Goal: Obtain resource: Download file/media

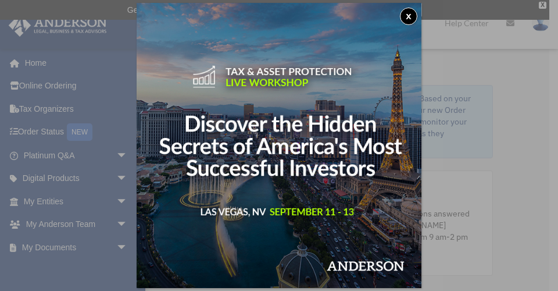
click at [171, 211] on img at bounding box center [279, 145] width 285 height 285
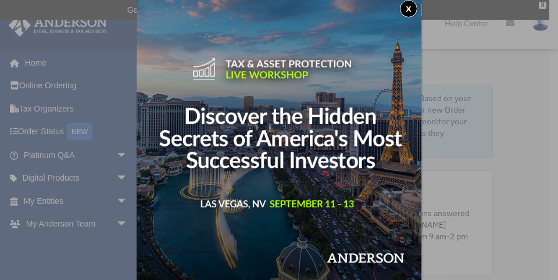
scroll to position [11, 0]
click at [121, 196] on div "x" at bounding box center [279, 140] width 558 height 280
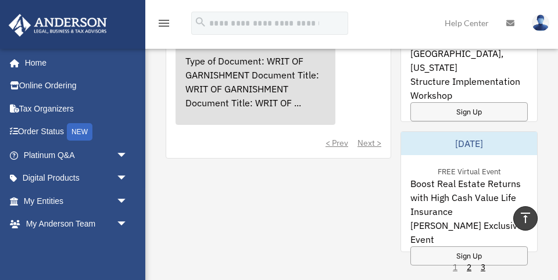
scroll to position [1045, 0]
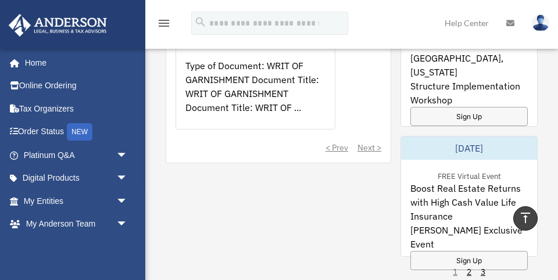
click at [365, 142] on div "< Prev Next >" at bounding box center [278, 148] width 206 height 12
click at [368, 142] on div "< Prev Next >" at bounding box center [278, 148] width 206 height 12
click at [365, 142] on div "< Prev Next >" at bounding box center [278, 148] width 206 height 12
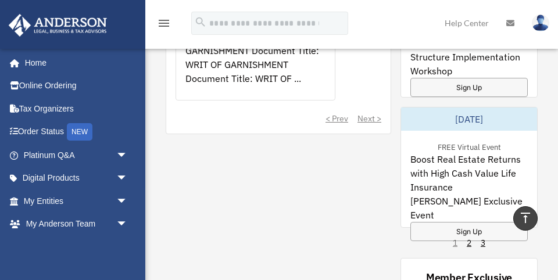
scroll to position [1073, 0]
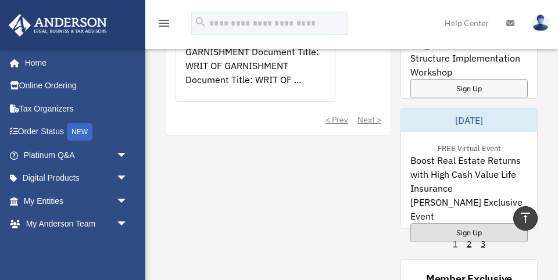
click at [461, 223] on div "Sign Up" at bounding box center [468, 232] width 117 height 19
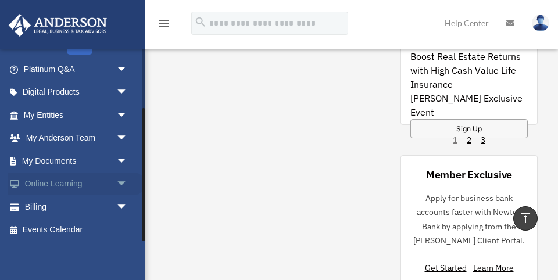
scroll to position [85, 0]
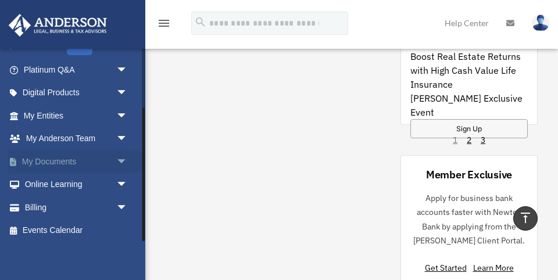
click at [122, 156] on span "arrow_drop_down" at bounding box center [127, 162] width 23 height 24
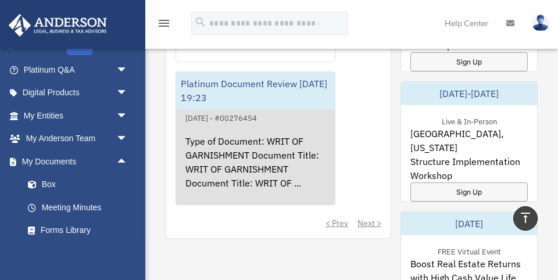
scroll to position [984, 0]
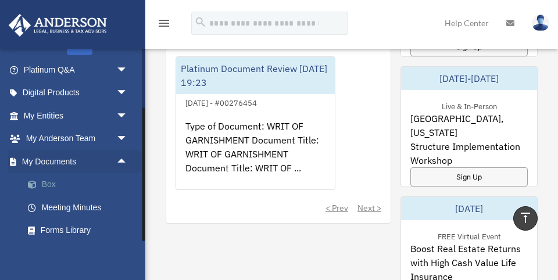
click at [49, 179] on link "Box" at bounding box center [80, 184] width 129 height 23
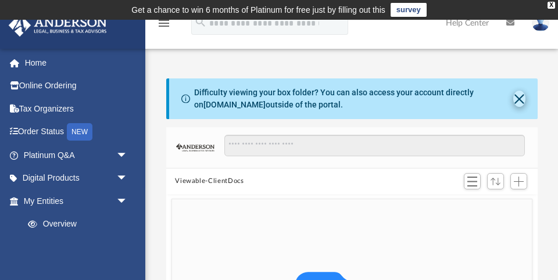
scroll to position [17, 0]
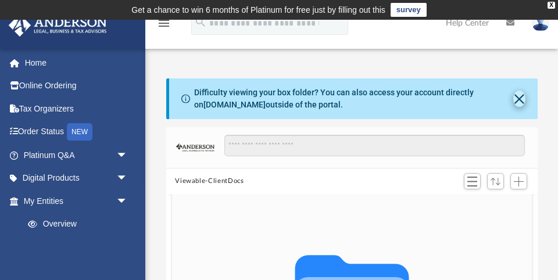
click at [518, 98] on button "Close" at bounding box center [519, 99] width 12 height 16
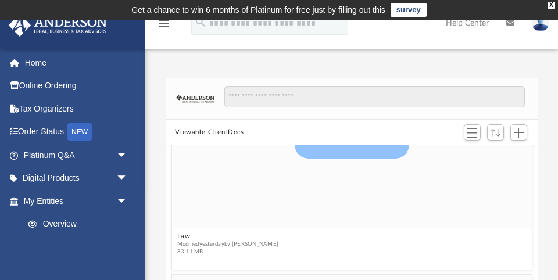
scroll to position [445, 0]
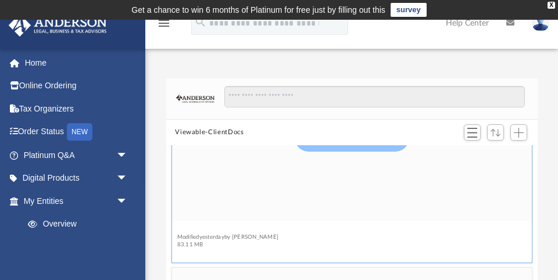
click at [182, 231] on button "Law" at bounding box center [228, 229] width 102 height 8
click at [238, 227] on button "AFRICAN SUNSET, LLC" at bounding box center [223, 228] width 92 height 8
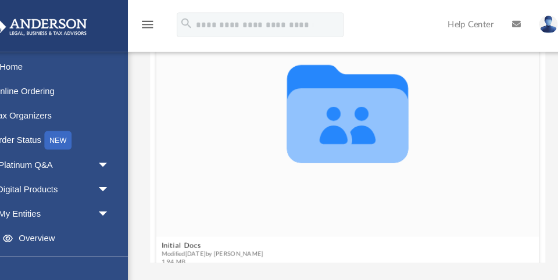
scroll to position [0, 0]
click at [177, 231] on button "Initial Docs" at bounding box center [225, 231] width 96 height 8
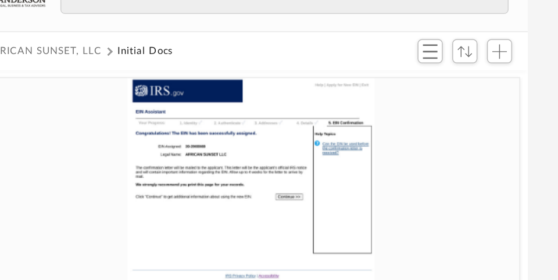
scroll to position [28, 0]
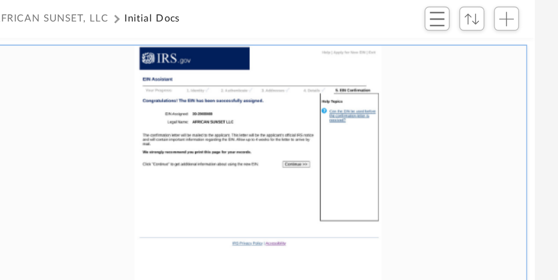
click at [278, 122] on div "grid" at bounding box center [351, 239] width 360 height 234
click at [177, 123] on div "grid" at bounding box center [351, 239] width 360 height 234
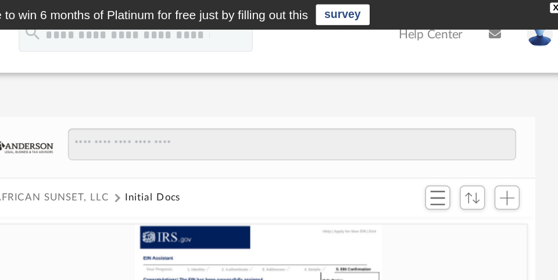
scroll to position [0, 0]
click at [506, 23] on icon at bounding box center [510, 23] width 8 height 8
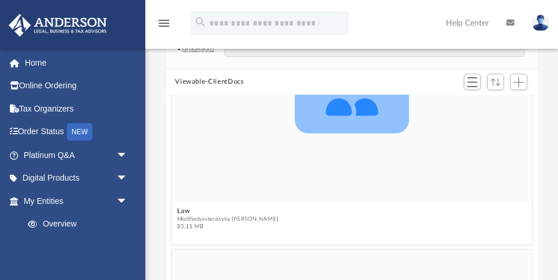
scroll to position [418, 0]
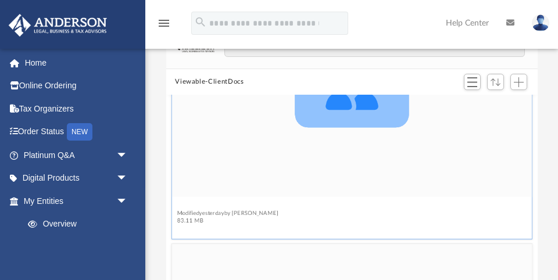
click at [185, 207] on button "Law" at bounding box center [228, 206] width 102 height 8
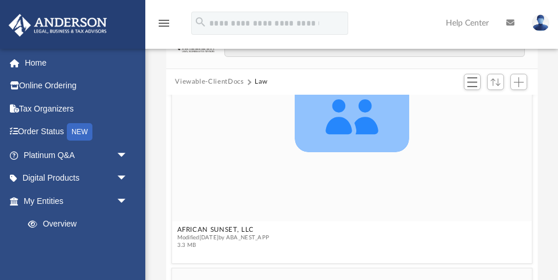
scroll to position [395, 0]
click at [209, 230] on button "AFRICAN SUNSET, LLC" at bounding box center [223, 229] width 92 height 8
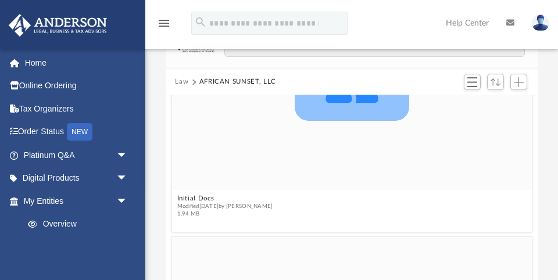
scroll to position [145, 0]
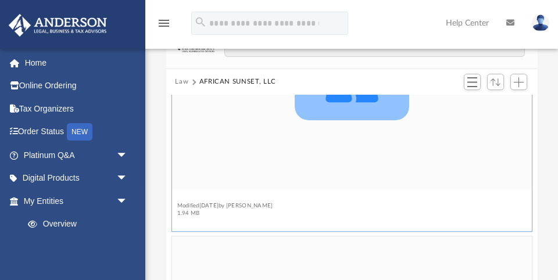
click at [205, 198] on button "Initial Docs" at bounding box center [225, 198] width 96 height 8
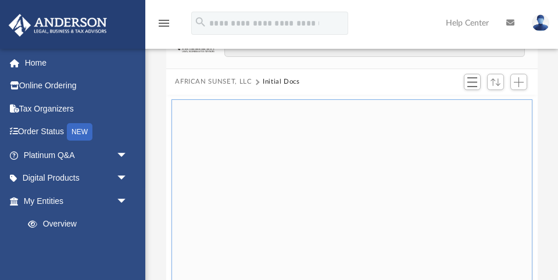
scroll to position [0, 0]
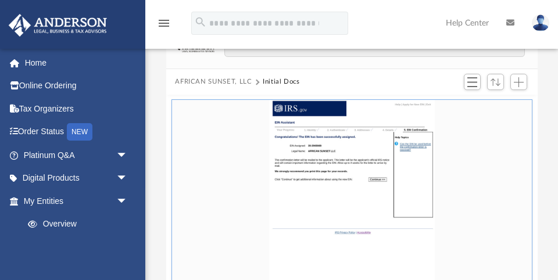
click at [486, 126] on div "grid" at bounding box center [351, 217] width 360 height 234
click at [387, 156] on div "grid" at bounding box center [351, 217] width 360 height 234
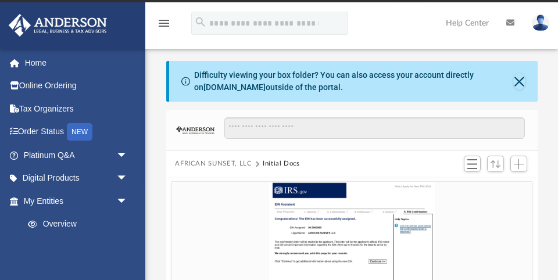
scroll to position [17, 0]
click at [516, 162] on span "Add" at bounding box center [519, 164] width 10 height 10
click at [471, 159] on span "Switch to List View" at bounding box center [472, 164] width 10 height 10
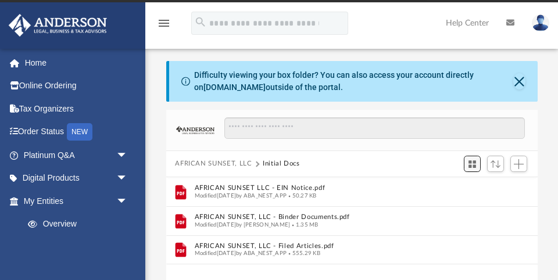
scroll to position [264, 371]
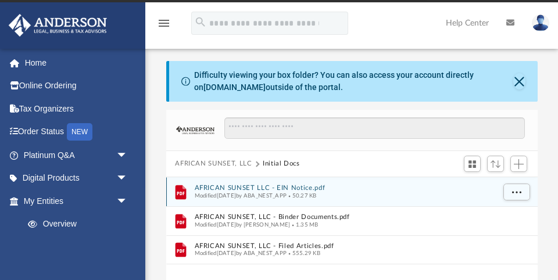
click at [314, 186] on button "AFRICAN SUNSET LLC - EIN Notice.pdf" at bounding box center [343, 188] width 299 height 8
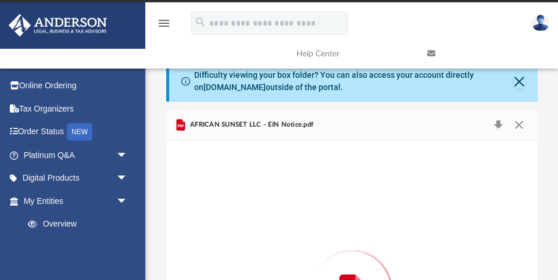
scroll to position [127, 0]
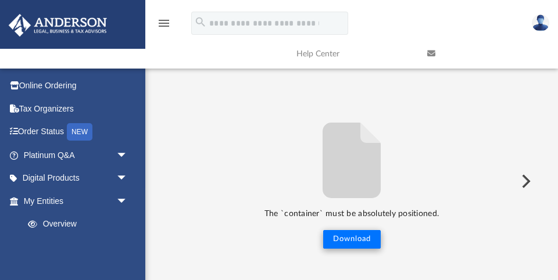
click at [351, 232] on button "Download" at bounding box center [352, 239] width 58 height 19
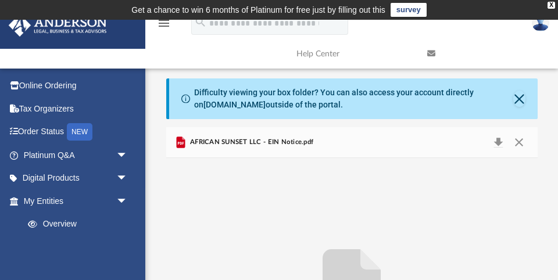
scroll to position [0, 0]
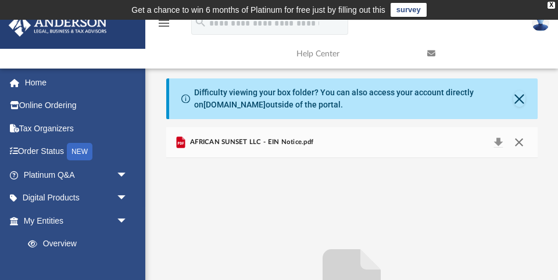
click at [517, 141] on button "Close" at bounding box center [518, 142] width 21 height 16
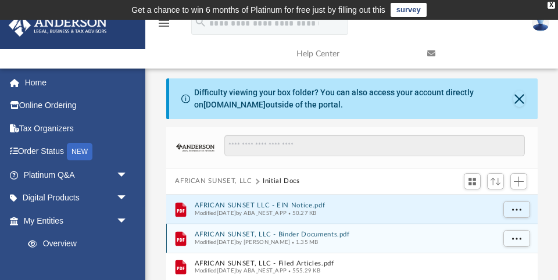
click at [288, 232] on button "AFRICAN SUNSET, LLC - Binder Documents.pdf" at bounding box center [343, 235] width 299 height 8
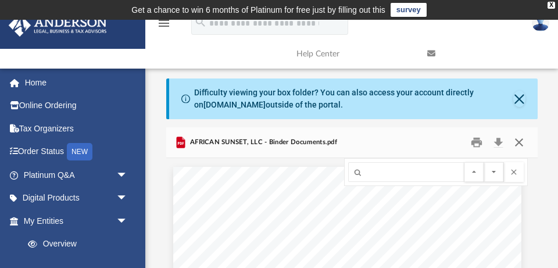
click at [521, 139] on button "Close" at bounding box center [518, 143] width 21 height 18
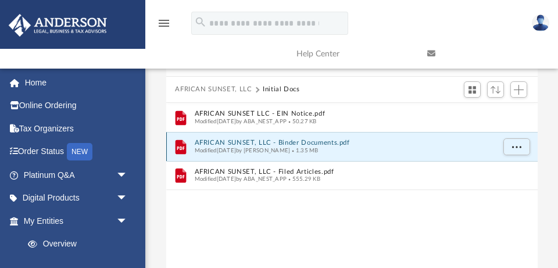
scroll to position [94, 0]
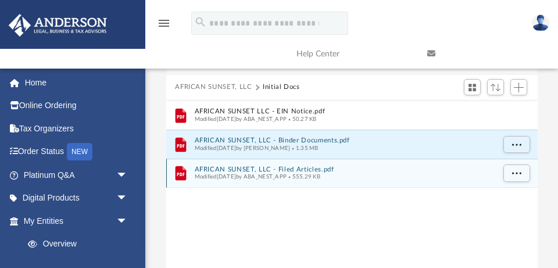
click at [288, 167] on button "AFRICAN SUNSET, LLC - Filed Articles.pdf" at bounding box center [343, 170] width 299 height 8
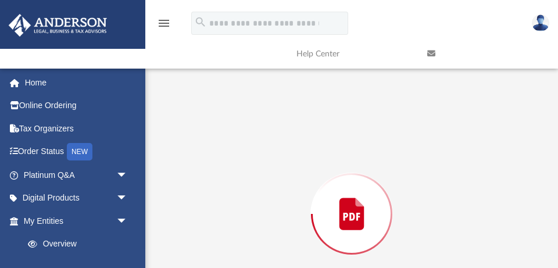
click at [288, 167] on div "Preview" at bounding box center [351, 214] width 371 height 300
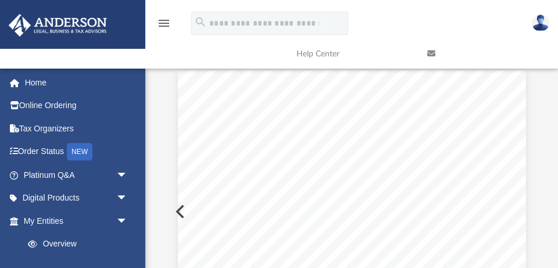
scroll to position [0, 0]
click at [177, 209] on button "Preview" at bounding box center [179, 211] width 26 height 33
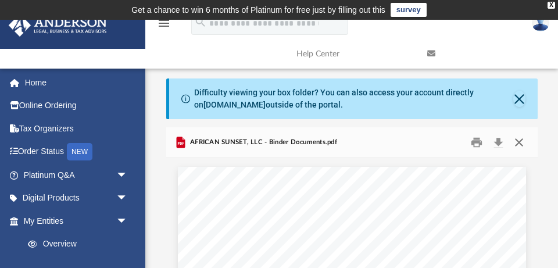
click at [518, 137] on button "Close" at bounding box center [518, 143] width 21 height 18
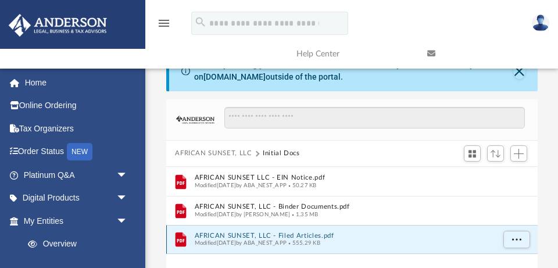
scroll to position [11, 0]
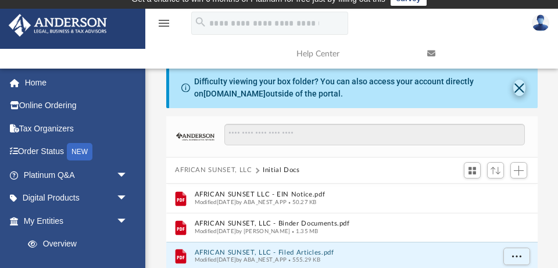
click at [518, 85] on button "Close" at bounding box center [519, 88] width 12 height 16
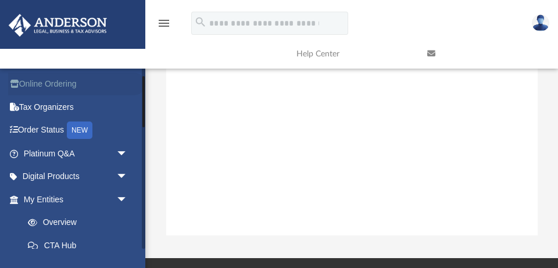
scroll to position [29, 0]
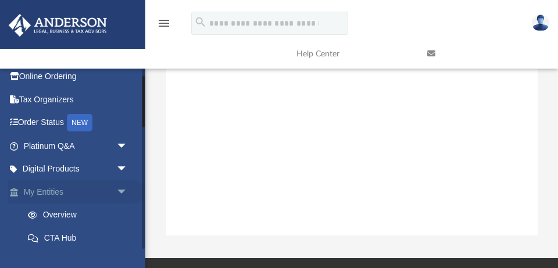
click at [122, 187] on span "arrow_drop_down" at bounding box center [127, 192] width 23 height 24
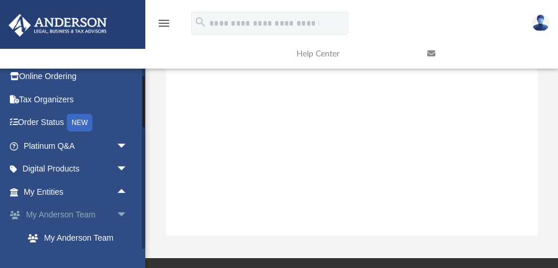
click at [122, 210] on span "arrow_drop_down" at bounding box center [127, 215] width 23 height 24
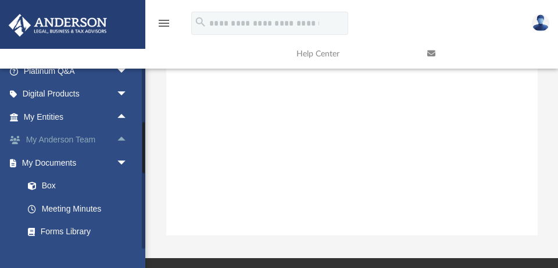
scroll to position [107, 0]
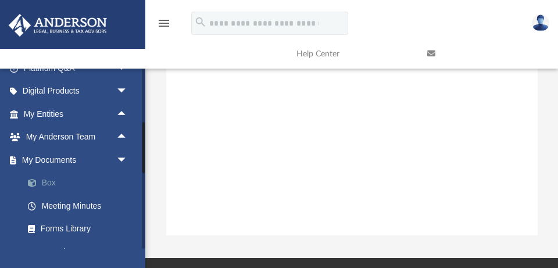
click at [50, 179] on link "Box" at bounding box center [80, 182] width 129 height 23
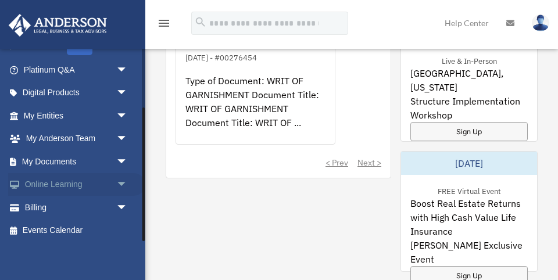
scroll to position [1033, 0]
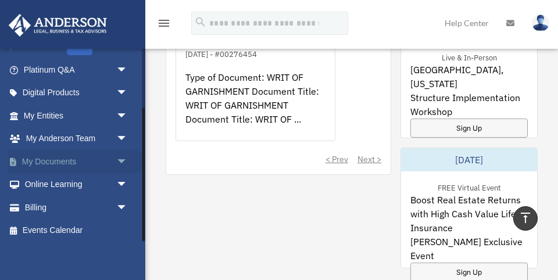
click at [120, 156] on span "arrow_drop_down" at bounding box center [127, 162] width 23 height 24
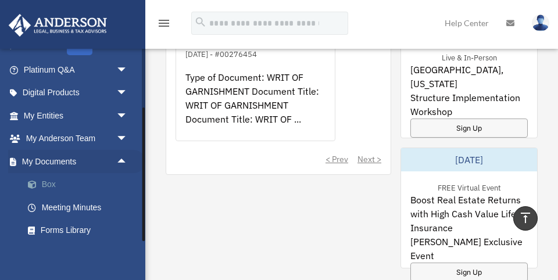
click at [48, 179] on link "Box" at bounding box center [80, 184] width 129 height 23
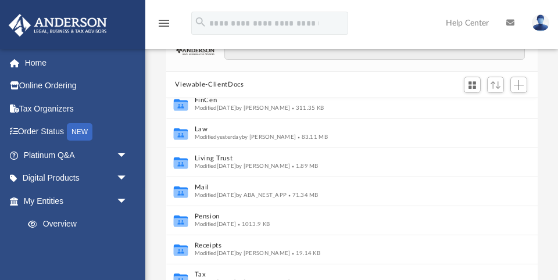
scroll to position [8, 0]
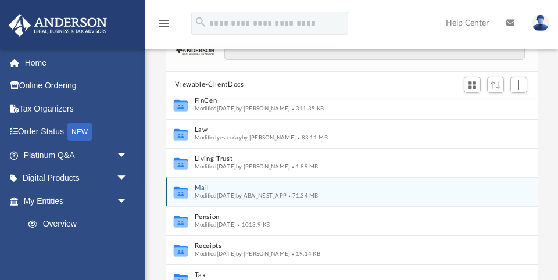
click at [202, 186] on button "Mail" at bounding box center [343, 188] width 299 height 8
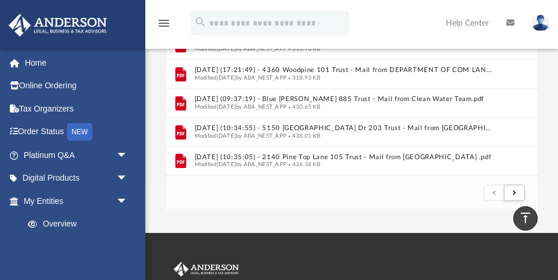
scroll to position [249, 0]
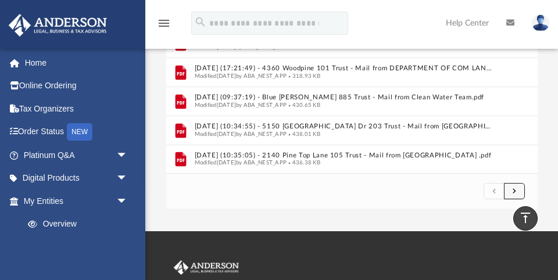
click at [512, 191] on span "submit" at bounding box center [513, 191] width 3 height 6
click at [514, 189] on span "submit" at bounding box center [513, 191] width 3 height 6
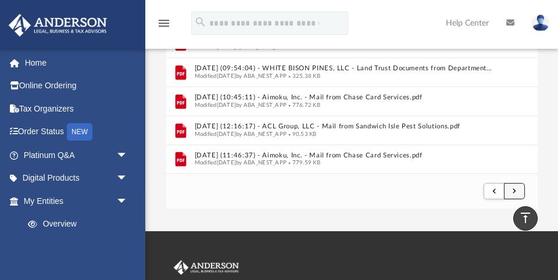
click at [514, 189] on span "submit" at bounding box center [513, 191] width 3 height 6
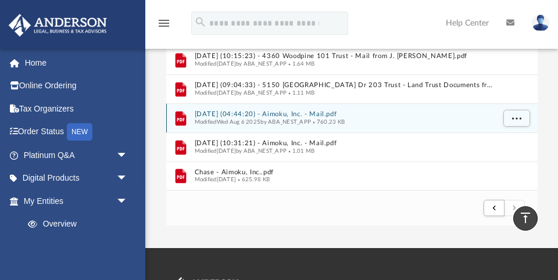
scroll to position [243, 0]
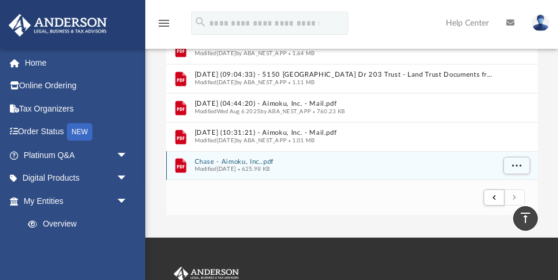
click at [243, 159] on button "Chase - Aimoku, Inc..pdf" at bounding box center [343, 162] width 299 height 8
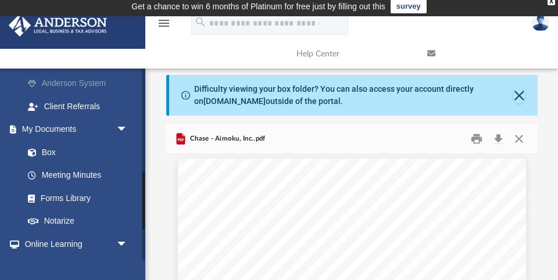
scroll to position [346, 0]
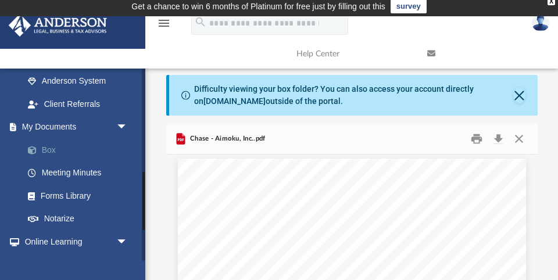
click at [51, 142] on link "Box" at bounding box center [80, 149] width 129 height 23
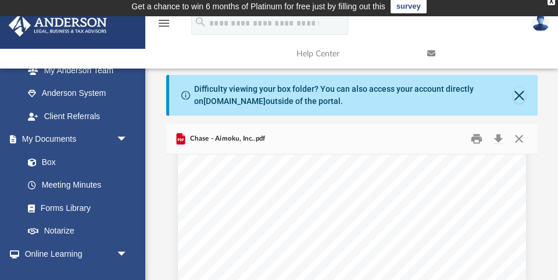
scroll to position [218, 0]
click at [518, 93] on button "Close" at bounding box center [519, 95] width 12 height 16
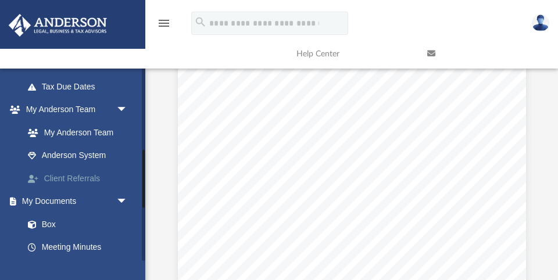
scroll to position [275, 0]
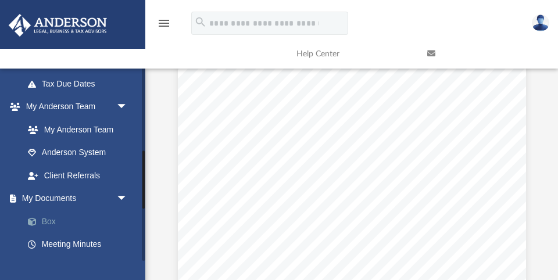
click at [49, 216] on link "Box" at bounding box center [80, 221] width 129 height 23
click at [49, 214] on link "Box" at bounding box center [80, 221] width 129 height 23
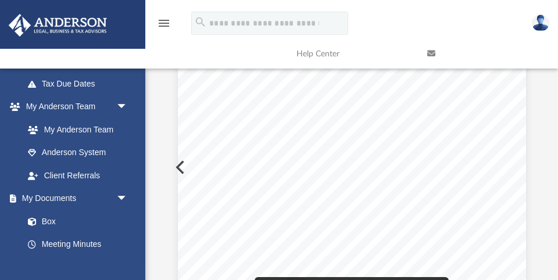
scroll to position [91, 0]
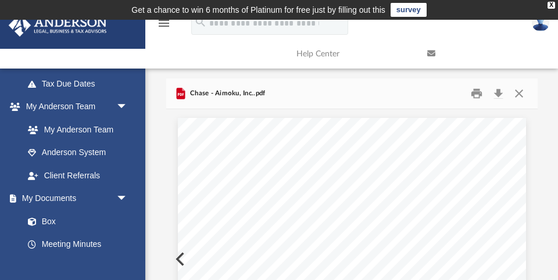
scroll to position [0, 0]
click at [520, 92] on button "Close" at bounding box center [518, 94] width 21 height 18
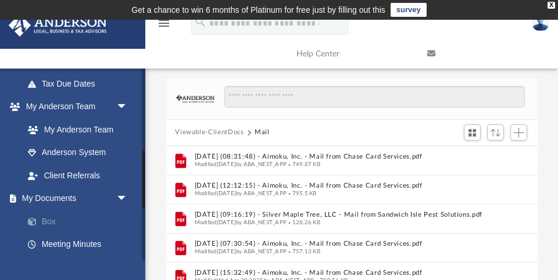
click at [47, 215] on link "Box" at bounding box center [80, 221] width 129 height 23
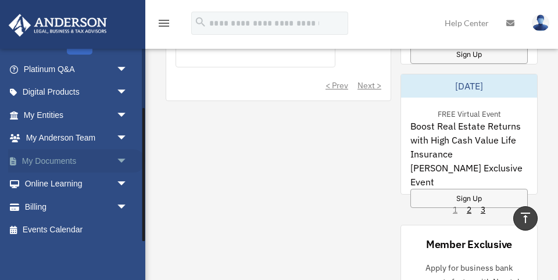
scroll to position [85, 0]
click at [123, 156] on span "arrow_drop_down" at bounding box center [127, 162] width 23 height 24
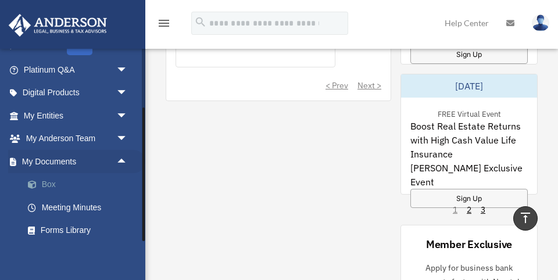
click at [49, 179] on link "Box" at bounding box center [80, 184] width 129 height 23
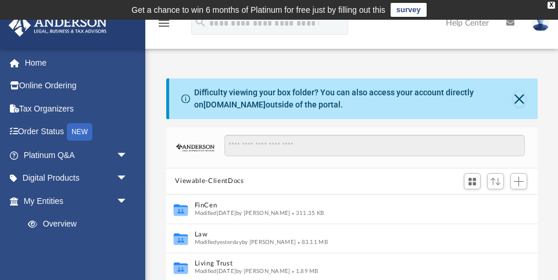
scroll to position [1, 1]
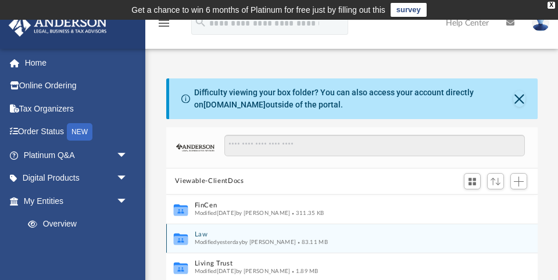
click at [202, 234] on button "Law" at bounding box center [343, 235] width 299 height 8
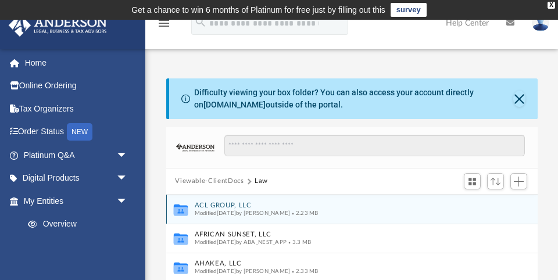
click at [222, 202] on button "ACL GROUP, LLC" at bounding box center [343, 206] width 299 height 8
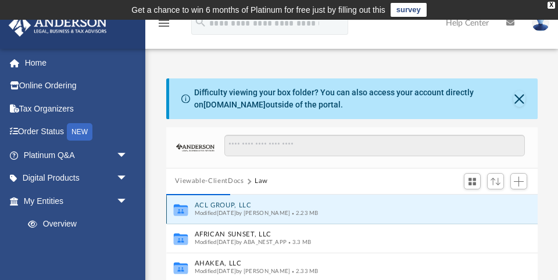
click at [222, 202] on button "ACL GROUP, LLC" at bounding box center [343, 206] width 299 height 8
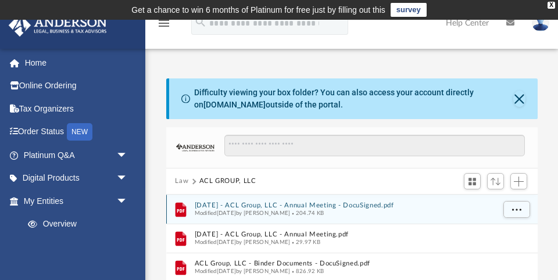
click at [289, 206] on button "[DATE] - ACL Group, LLC - Annual Meeting - DocuSigned.pdf" at bounding box center [343, 206] width 299 height 8
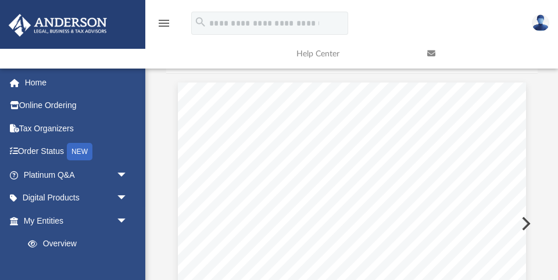
scroll to position [68, 0]
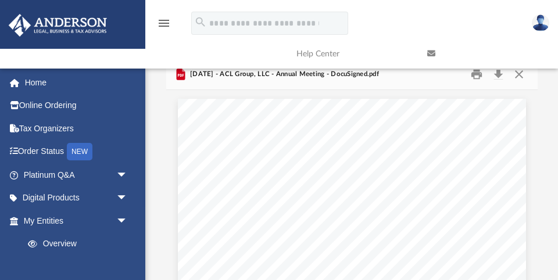
click at [497, 74] on link at bounding box center [483, 54] width 131 height 46
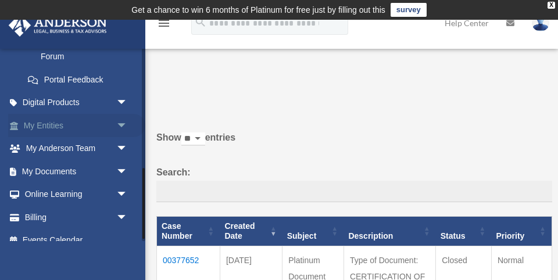
scroll to position [330, 0]
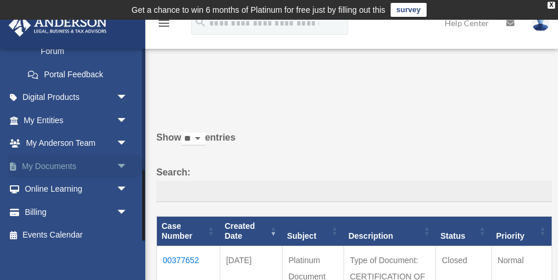
click at [123, 158] on span "arrow_drop_down" at bounding box center [127, 167] width 23 height 24
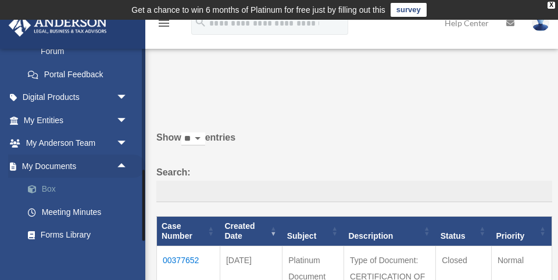
click at [47, 182] on link "Box" at bounding box center [80, 189] width 129 height 23
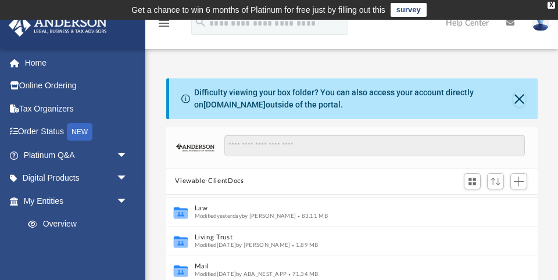
scroll to position [26, 0]
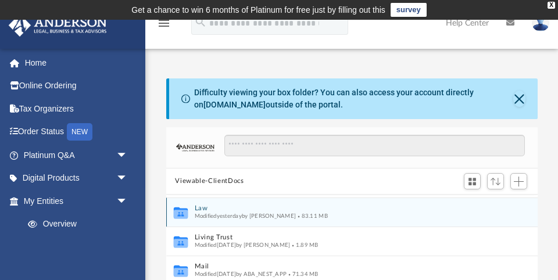
click at [203, 207] on button "Law" at bounding box center [343, 209] width 299 height 8
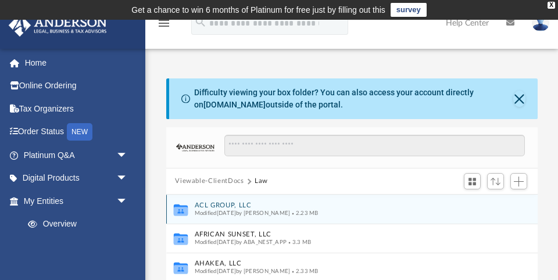
click at [203, 205] on button "ACL GROUP, LLC" at bounding box center [343, 206] width 299 height 8
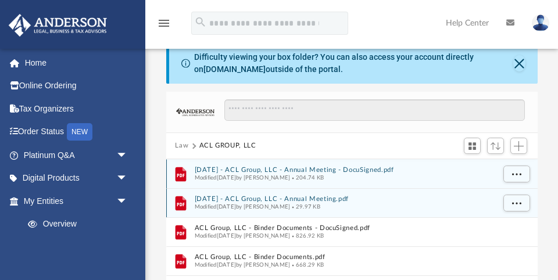
scroll to position [42, 0]
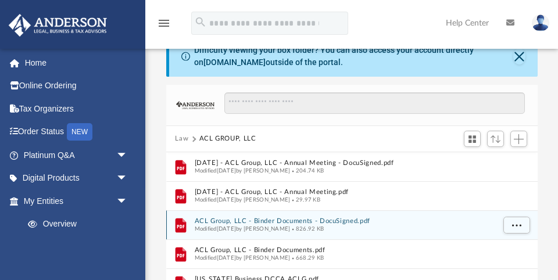
click at [293, 219] on button "ACL Group, LLC - Binder Documents - DocuSigned.pdf" at bounding box center [343, 221] width 299 height 8
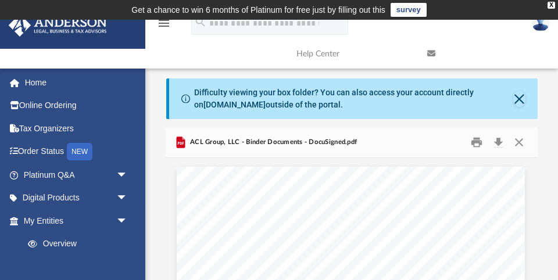
scroll to position [0, 0]
click at [496, 143] on button "Download" at bounding box center [498, 143] width 21 height 18
click at [518, 142] on button "Close" at bounding box center [518, 143] width 21 height 18
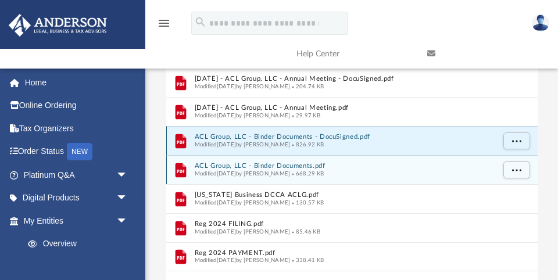
scroll to position [135, 0]
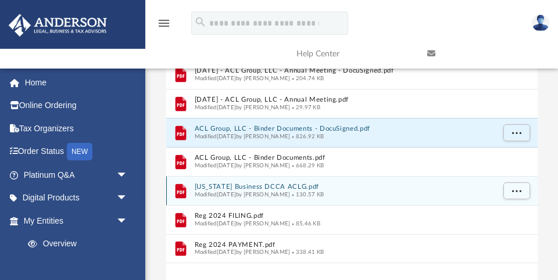
click at [277, 185] on button "[US_STATE] Business DCCA ACLG.pdf" at bounding box center [343, 187] width 299 height 8
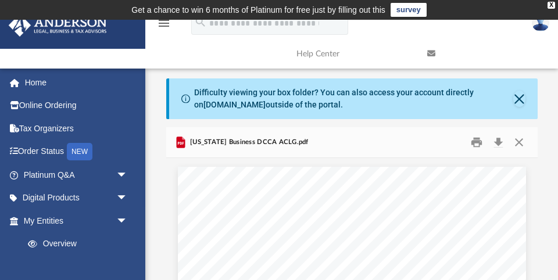
scroll to position [0, 0]
click at [499, 142] on button "Download" at bounding box center [498, 143] width 21 height 18
click at [518, 138] on button "Close" at bounding box center [518, 143] width 21 height 18
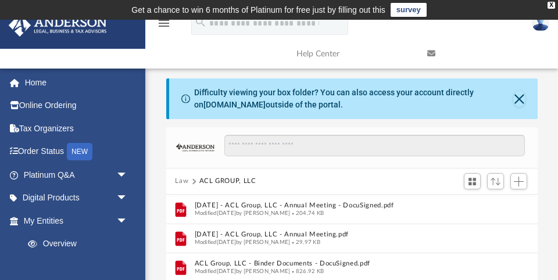
scroll to position [185, 0]
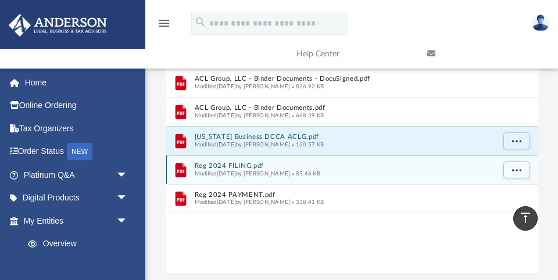
click at [238, 163] on button "Reg 2024 FILING.pdf" at bounding box center [343, 166] width 299 height 8
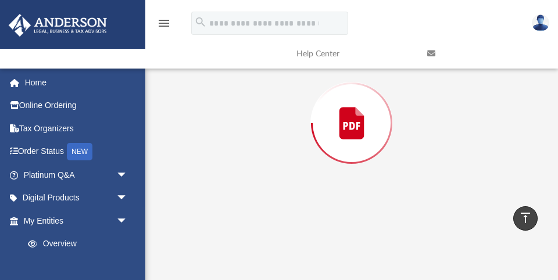
scroll to position [127, 0]
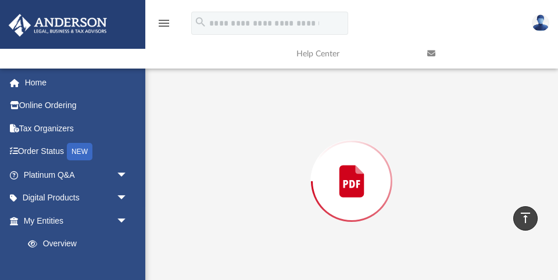
click at [238, 162] on div "Preview" at bounding box center [351, 181] width 371 height 300
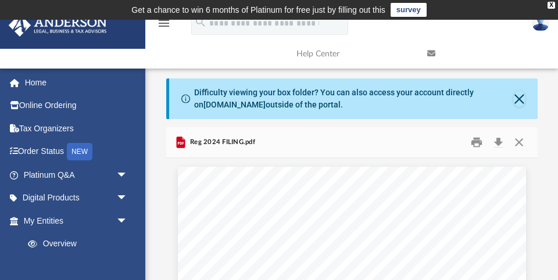
scroll to position [0, 0]
click at [497, 141] on button "Download" at bounding box center [498, 143] width 21 height 18
click at [519, 141] on button "Close" at bounding box center [518, 143] width 21 height 18
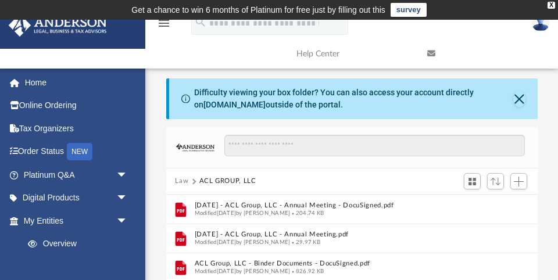
scroll to position [214, 0]
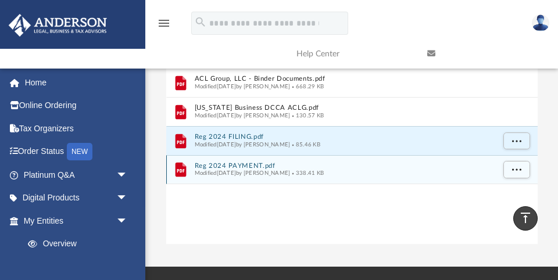
click at [239, 165] on button "Reg 2024 PAYMENT.pdf" at bounding box center [343, 166] width 299 height 8
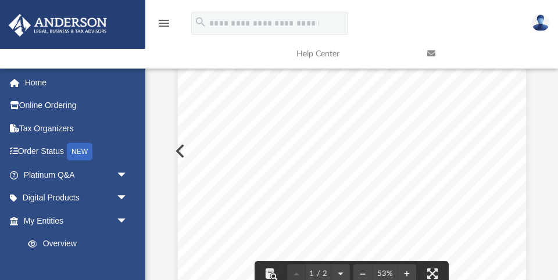
scroll to position [210, 0]
click at [276, 174] on span "[EMAIL_ADDRESS][DOMAIN_NAME]" at bounding box center [275, 173] width 87 height 5
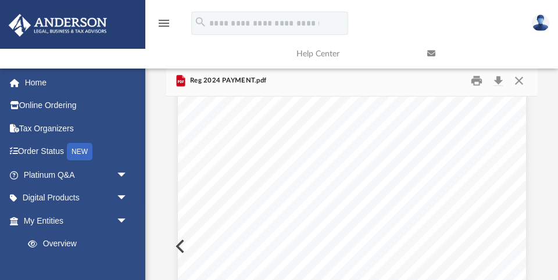
scroll to position [46, 0]
click at [499, 81] on button "Download" at bounding box center [498, 81] width 21 height 18
click at [517, 78] on button "Close" at bounding box center [518, 81] width 21 height 18
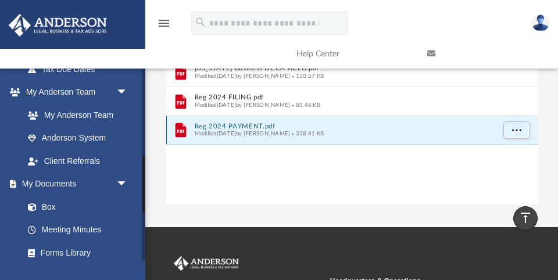
scroll to position [289, 0]
click at [48, 199] on link "Box" at bounding box center [80, 206] width 129 height 23
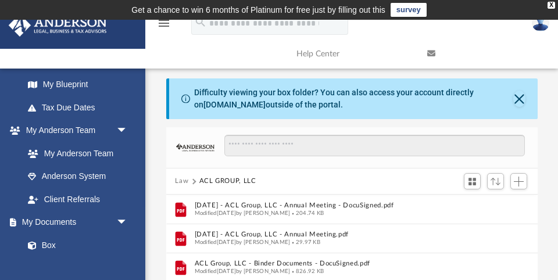
scroll to position [0, 0]
click at [519, 100] on button "Close" at bounding box center [519, 99] width 12 height 16
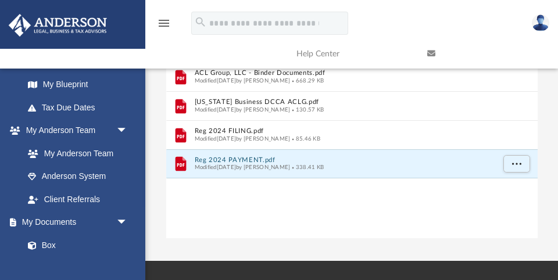
scroll to position [179, 0]
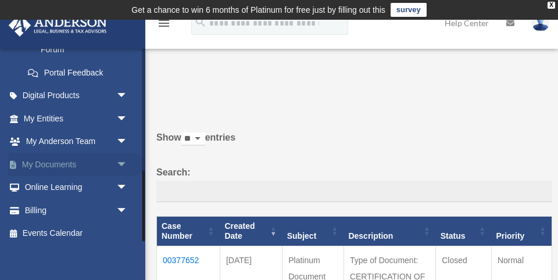
scroll to position [331, 0]
click at [119, 157] on span "arrow_drop_down" at bounding box center [127, 165] width 23 height 24
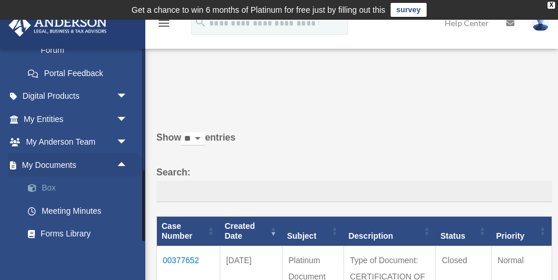
click at [51, 179] on link "Box" at bounding box center [80, 188] width 129 height 23
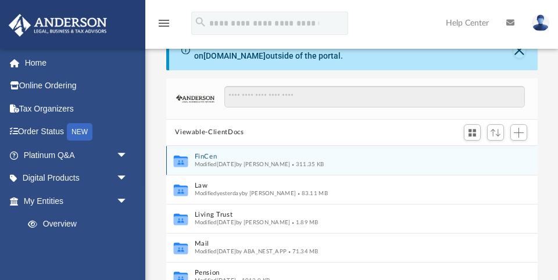
scroll to position [55, 0]
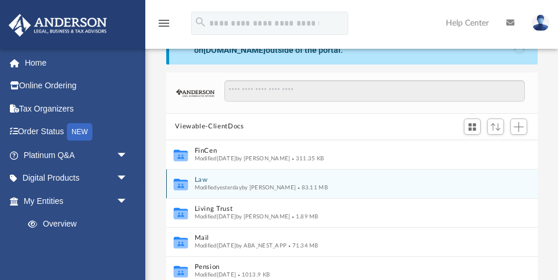
click at [200, 180] on button "Law" at bounding box center [343, 180] width 299 height 8
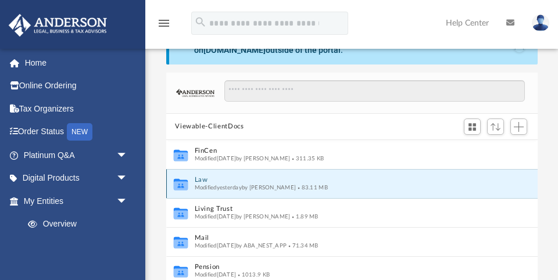
click at [200, 180] on button "Law" at bounding box center [343, 180] width 299 height 8
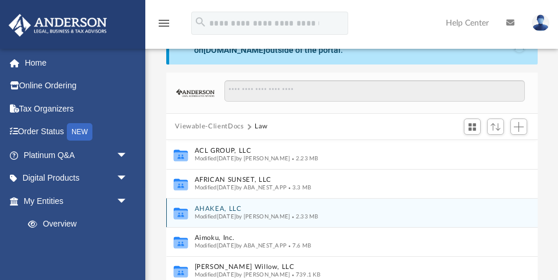
click at [211, 208] on button "AHAKEA, LLC" at bounding box center [343, 209] width 299 height 8
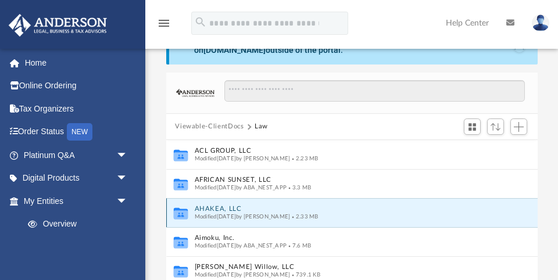
click at [211, 208] on button "AHAKEA, LLC" at bounding box center [343, 209] width 299 height 8
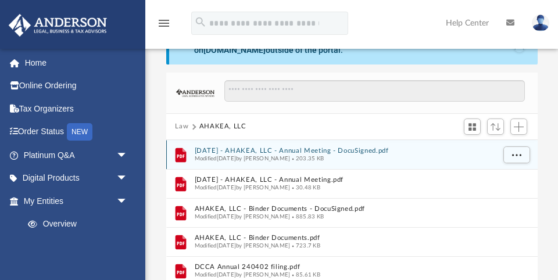
click at [322, 150] on button "2024.12.15 - AHAKEA, LLC - Annual Meeting - DocuSigned.pdf" at bounding box center [343, 151] width 299 height 8
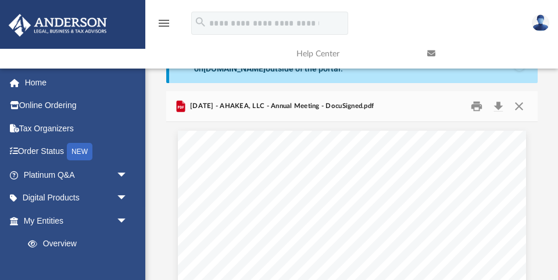
scroll to position [32, 0]
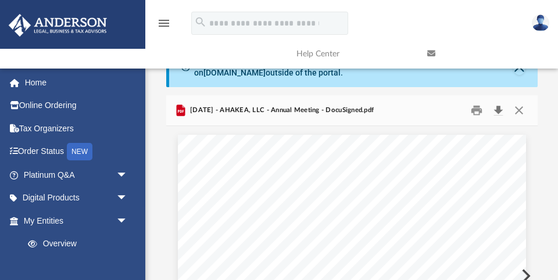
click at [497, 107] on button "Download" at bounding box center [498, 111] width 21 height 18
click at [519, 108] on button "Close" at bounding box center [518, 111] width 21 height 18
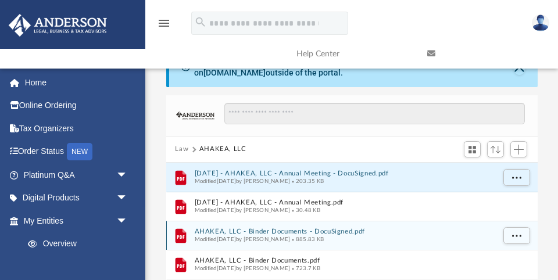
click at [306, 229] on button "AHAKEA, LLC - Binder Documents - DocuSigned.pdf" at bounding box center [343, 232] width 299 height 8
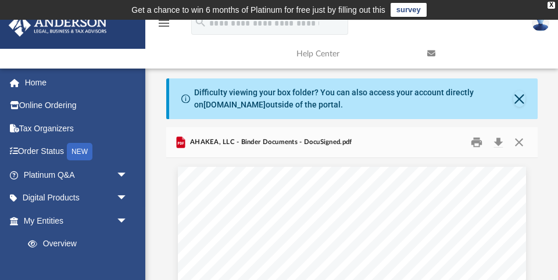
scroll to position [0, 0]
click at [497, 142] on button "Download" at bounding box center [498, 143] width 21 height 18
click at [518, 141] on button "Close" at bounding box center [518, 143] width 21 height 18
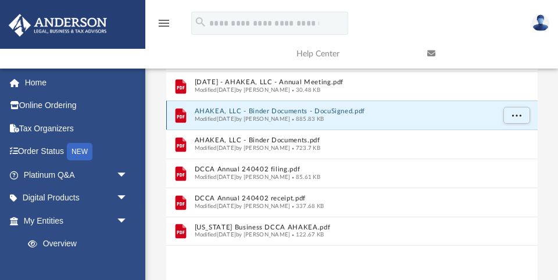
scroll to position [153, 0]
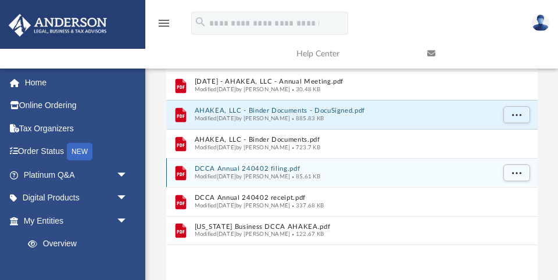
click at [283, 165] on button "DCCA Annual 240402 filing.pdf" at bounding box center [343, 169] width 299 height 8
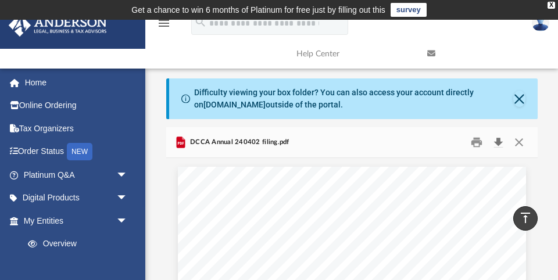
scroll to position [0, 0]
click at [497, 141] on button "Download" at bounding box center [498, 143] width 21 height 18
click at [518, 139] on button "Close" at bounding box center [518, 143] width 21 height 18
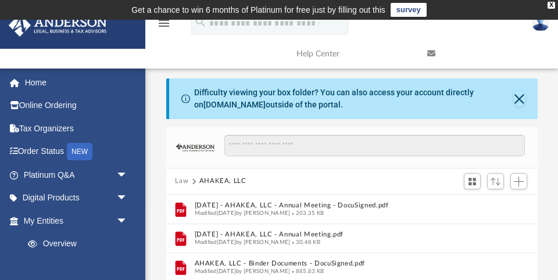
scroll to position [185, 0]
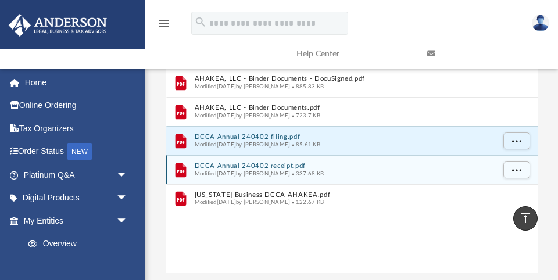
click at [217, 166] on button "DCCA Annual 240402 receipt.pdf" at bounding box center [343, 166] width 299 height 8
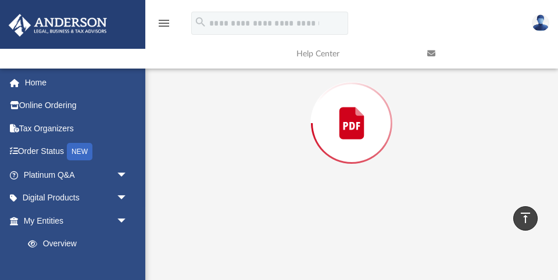
scroll to position [127, 0]
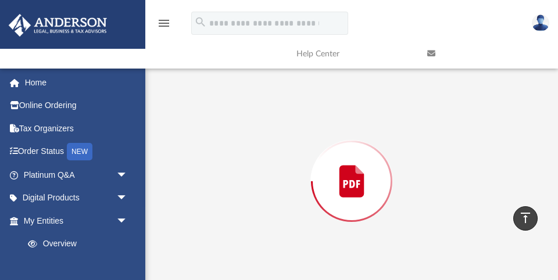
click at [217, 166] on div "Preview" at bounding box center [351, 181] width 371 height 300
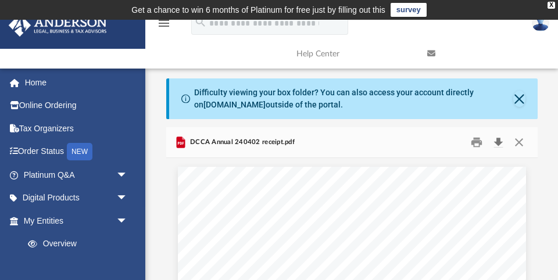
scroll to position [0, 0]
click at [497, 139] on button "Download" at bounding box center [498, 143] width 21 height 18
click at [519, 143] on button "Close" at bounding box center [518, 143] width 21 height 18
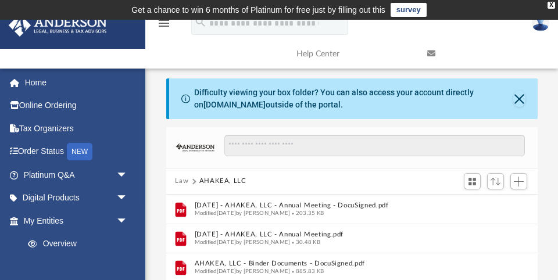
scroll to position [214, 0]
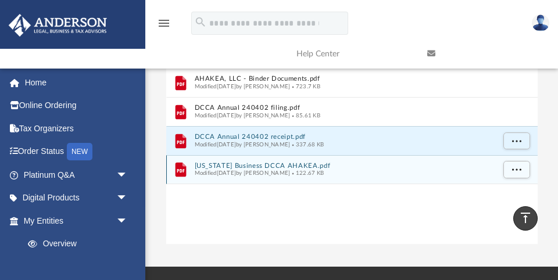
click at [271, 164] on button "Hawaii Business DCCA AHAKEA.pdf" at bounding box center [343, 166] width 299 height 8
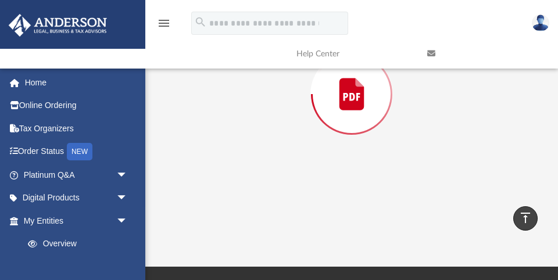
scroll to position [127, 0]
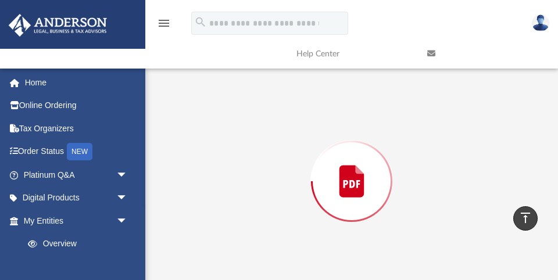
click at [271, 164] on div "Preview" at bounding box center [351, 181] width 371 height 300
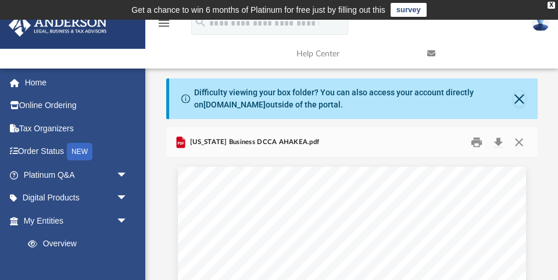
scroll to position [0, 0]
click at [500, 142] on button "Download" at bounding box center [498, 143] width 21 height 18
click at [517, 138] on button "Close" at bounding box center [518, 143] width 21 height 18
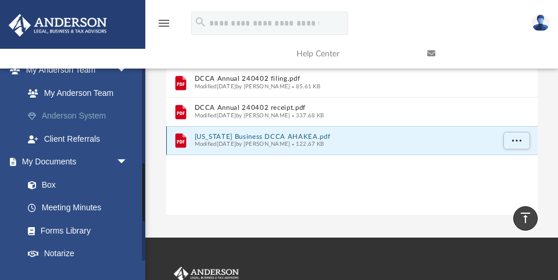
scroll to position [317, 0]
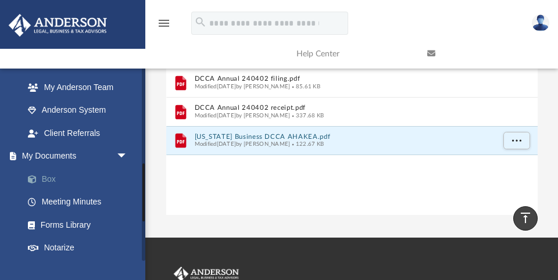
click at [52, 170] on link "Box" at bounding box center [80, 178] width 129 height 23
click at [48, 171] on link "Box" at bounding box center [80, 178] width 129 height 23
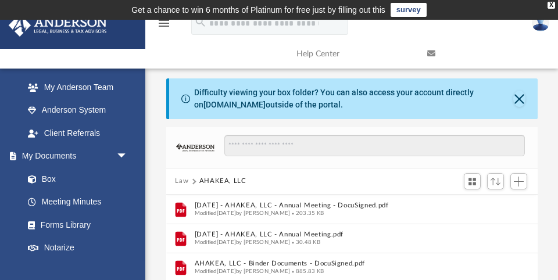
scroll to position [0, 0]
click at [517, 96] on button "Close" at bounding box center [519, 99] width 12 height 16
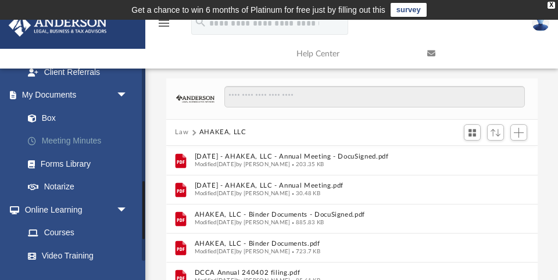
scroll to position [381, 0]
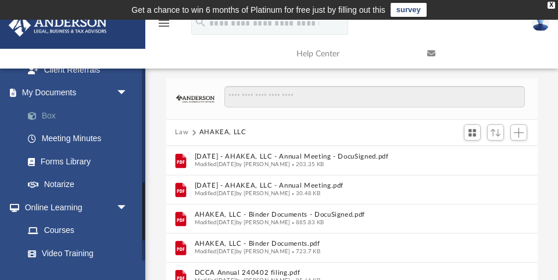
click at [49, 106] on link "Box" at bounding box center [80, 115] width 129 height 23
click at [51, 107] on link "Box" at bounding box center [80, 115] width 129 height 23
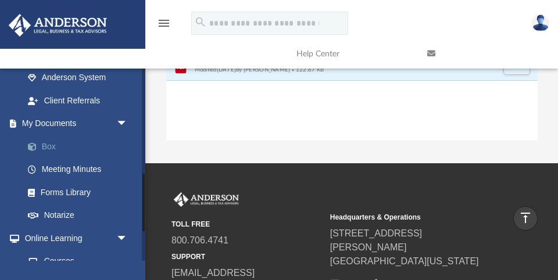
scroll to position [350, 0]
click at [52, 139] on link "Box" at bounding box center [80, 146] width 129 height 23
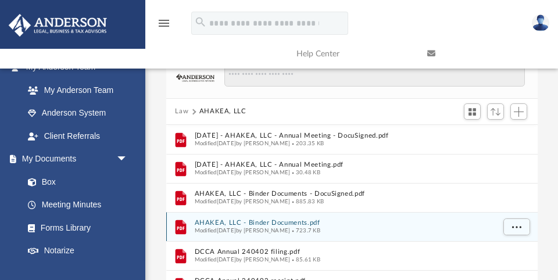
scroll to position [15, 0]
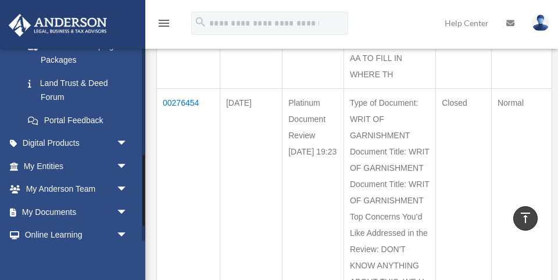
scroll to position [295, 0]
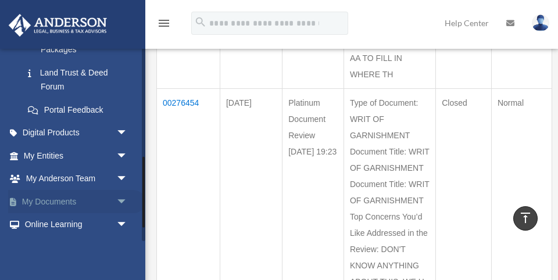
click at [121, 192] on span "arrow_drop_down" at bounding box center [127, 202] width 23 height 24
click at [42, 214] on link "Box" at bounding box center [80, 224] width 129 height 23
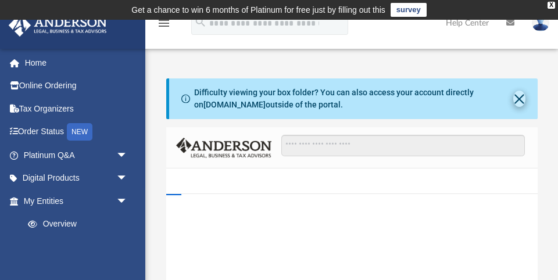
click at [518, 98] on button "Close" at bounding box center [519, 99] width 12 height 16
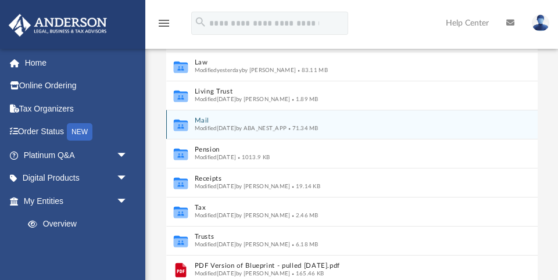
scroll to position [124, 0]
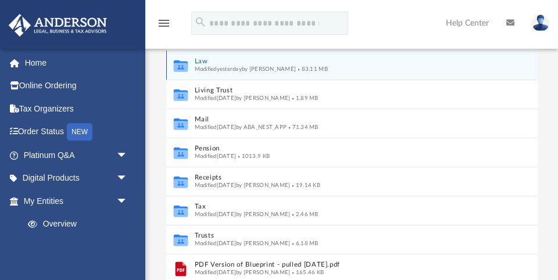
click at [200, 61] on button "Law" at bounding box center [343, 62] width 299 height 8
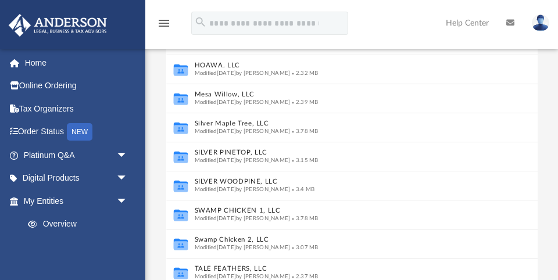
scroll to position [229, 0]
